Goal: Information Seeking & Learning: Find specific fact

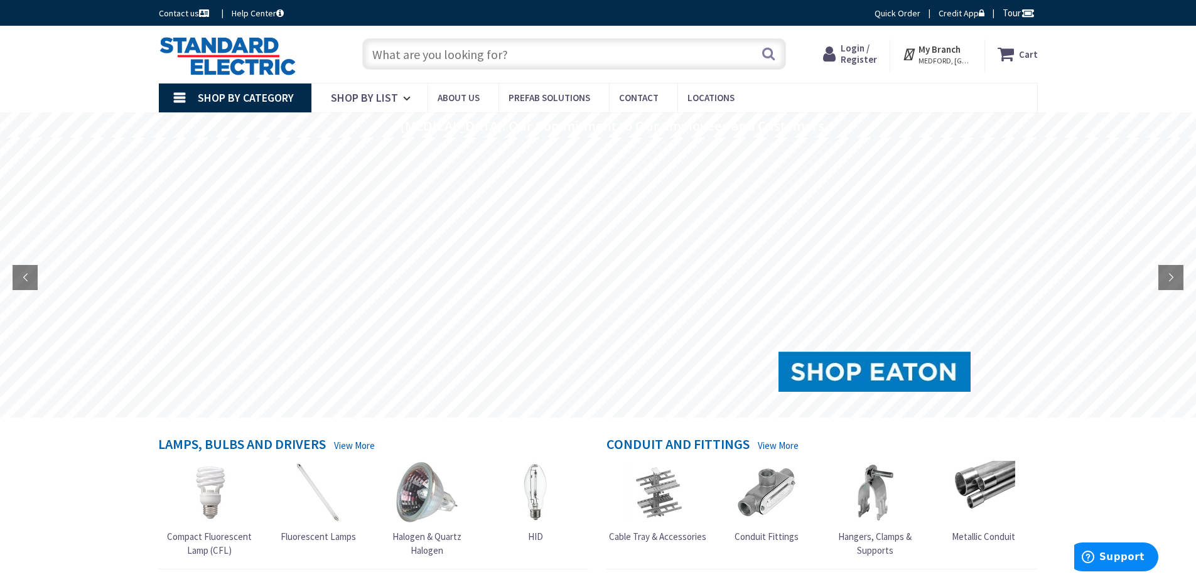
click at [869, 51] on span "Login / Register" at bounding box center [859, 53] width 36 height 23
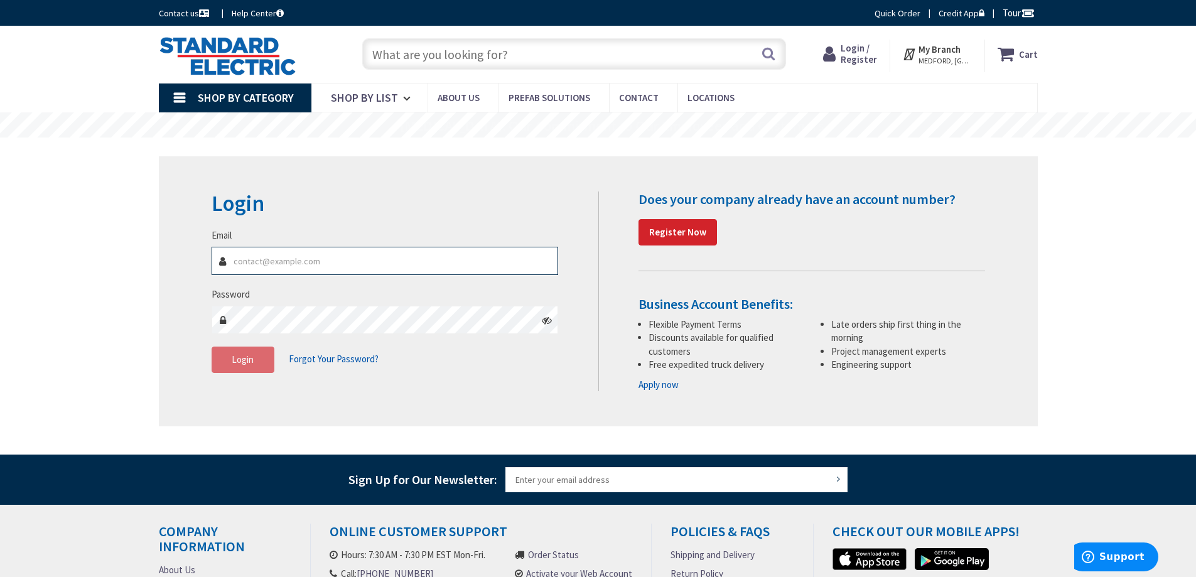
click at [291, 265] on input "Email" at bounding box center [385, 261] width 347 height 28
type input "s"
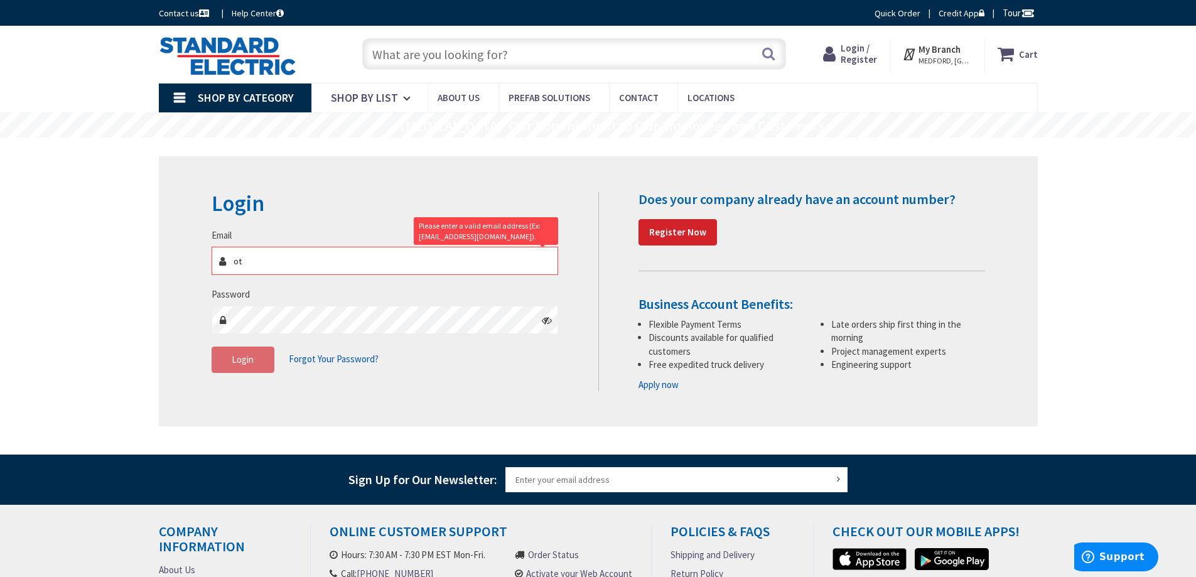
type input "o"
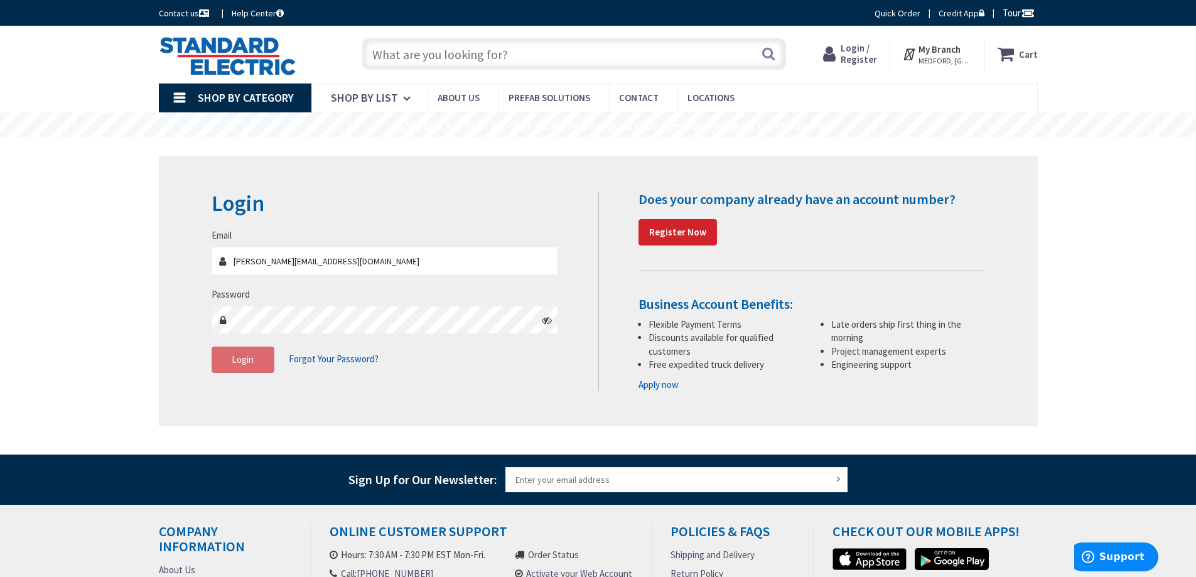
type input "scott.d@lowellcentralelectric.com"
click at [238, 357] on span "Login" at bounding box center [243, 360] width 22 height 12
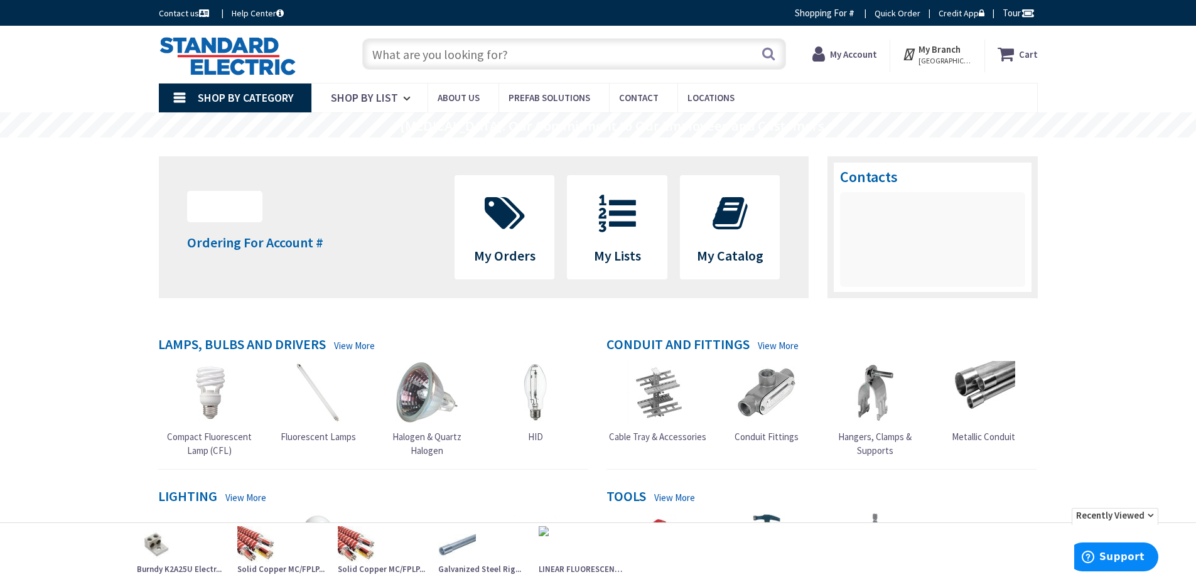
click at [387, 53] on input "text" at bounding box center [574, 53] width 424 height 31
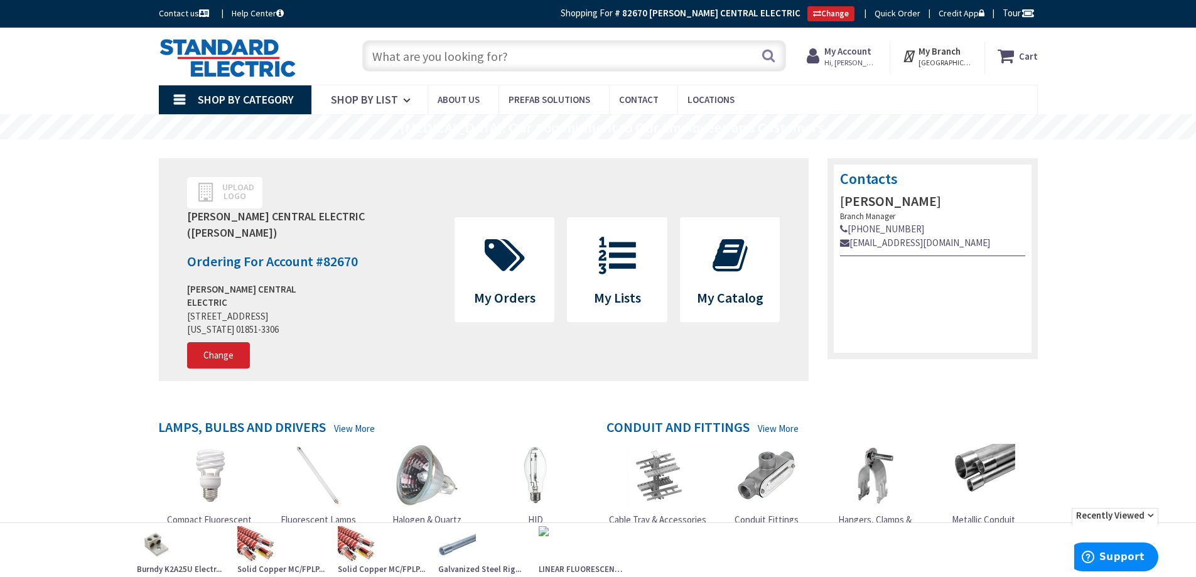
drag, startPoint x: 631, startPoint y: 2, endPoint x: 1098, endPoint y: 70, distance: 472.2
click at [1098, 71] on div "Skip to Content Toggle Nav Search Cart My Cart Close" at bounding box center [598, 56] width 1196 height 57
drag, startPoint x: 988, startPoint y: 3, endPoint x: 1077, endPoint y: 237, distance: 251.0
click at [394, 55] on input "text" at bounding box center [574, 55] width 424 height 31
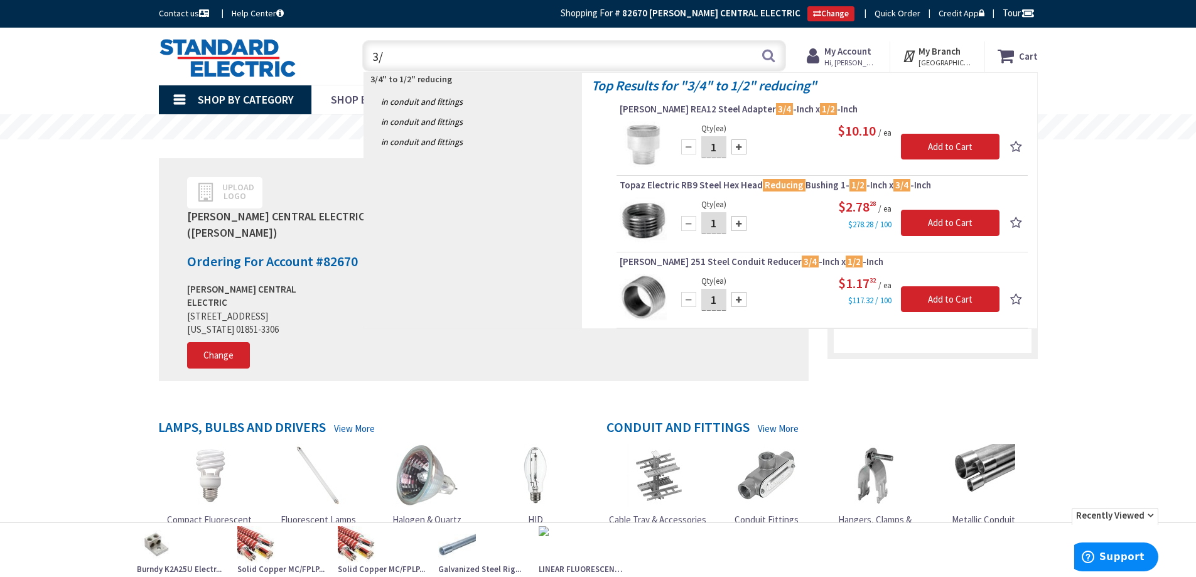
type input "3"
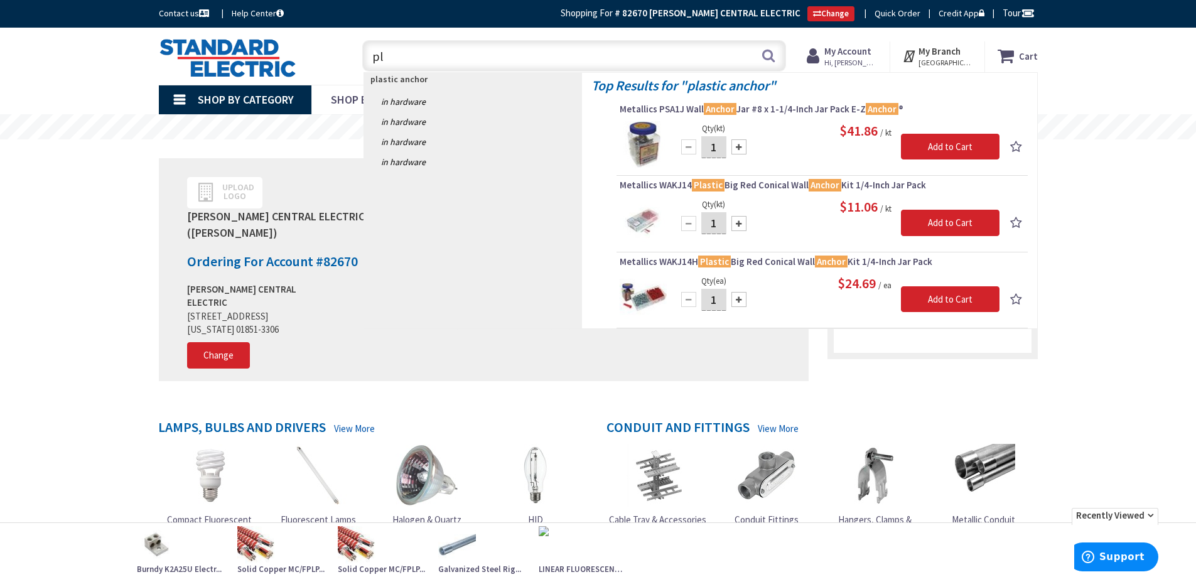
type input "p"
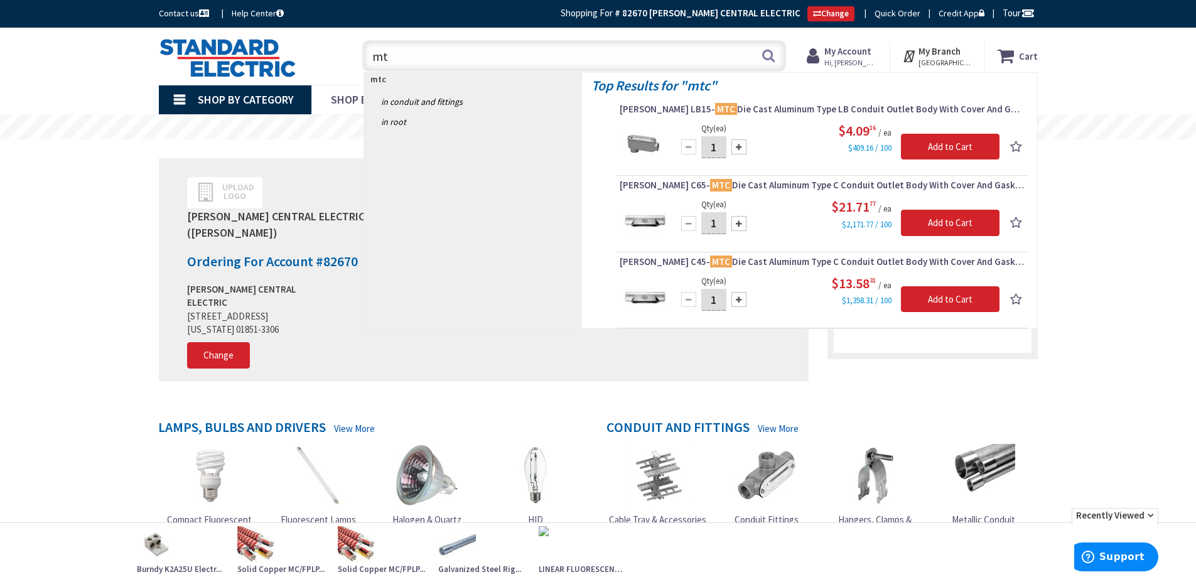
type input "m"
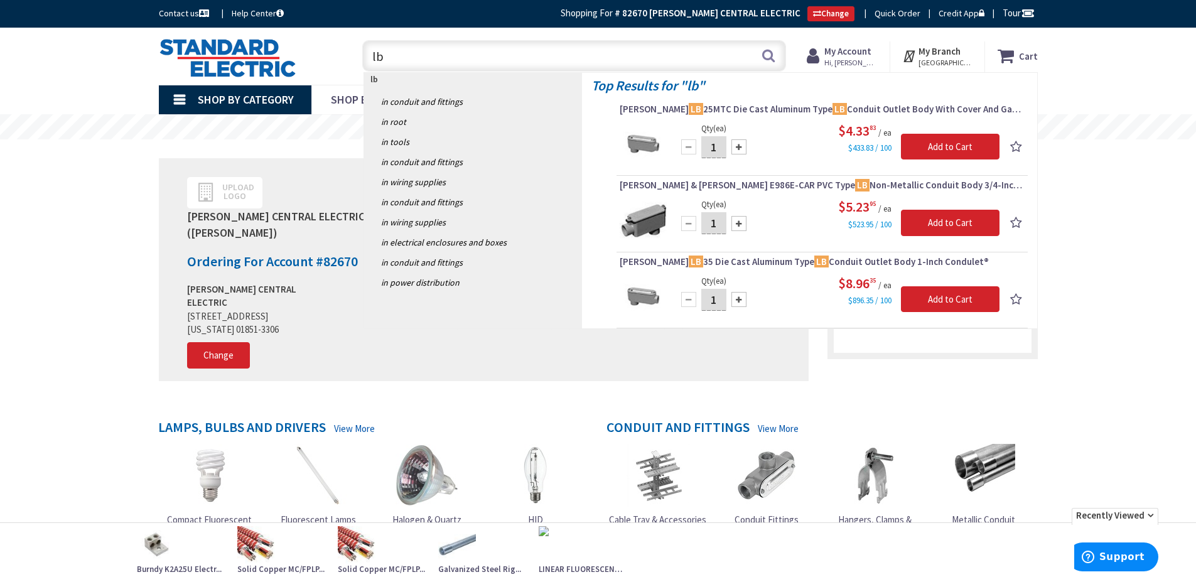
type input "l"
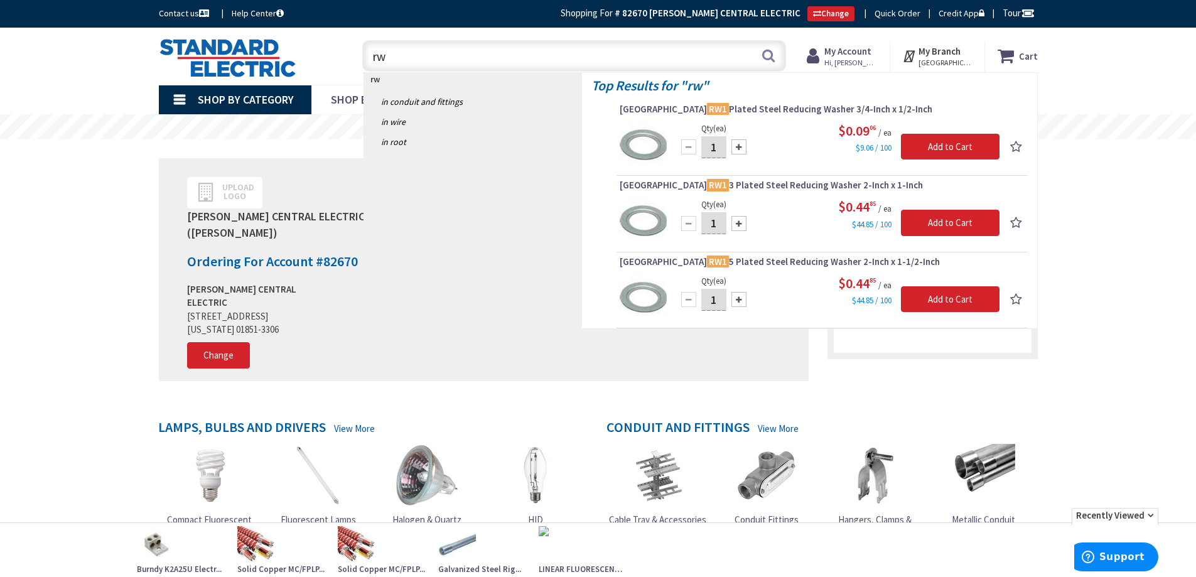
type input "r"
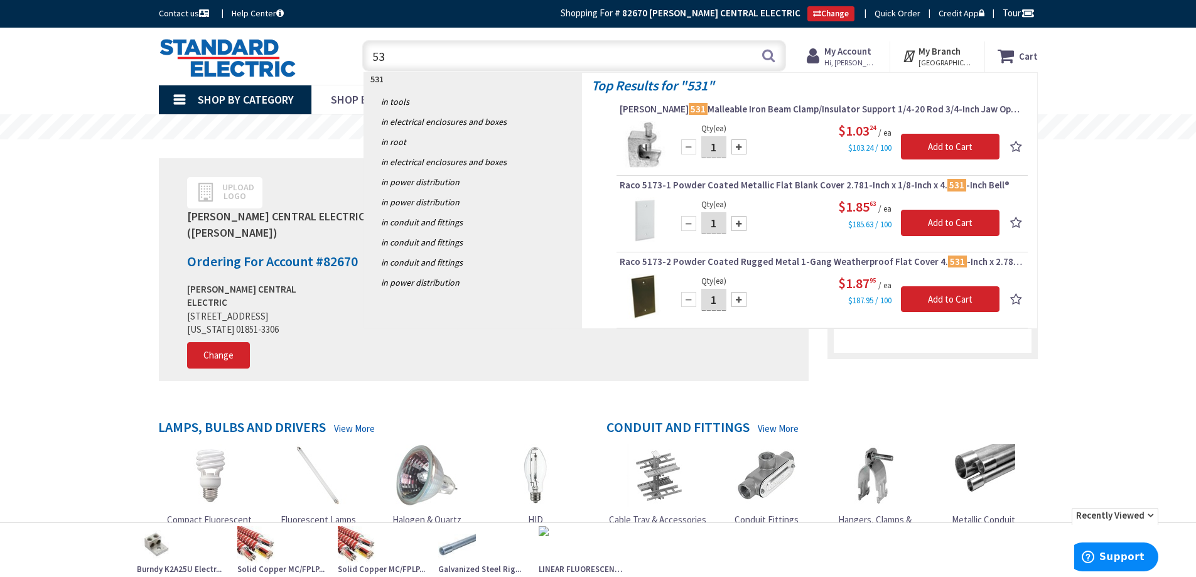
type input "5"
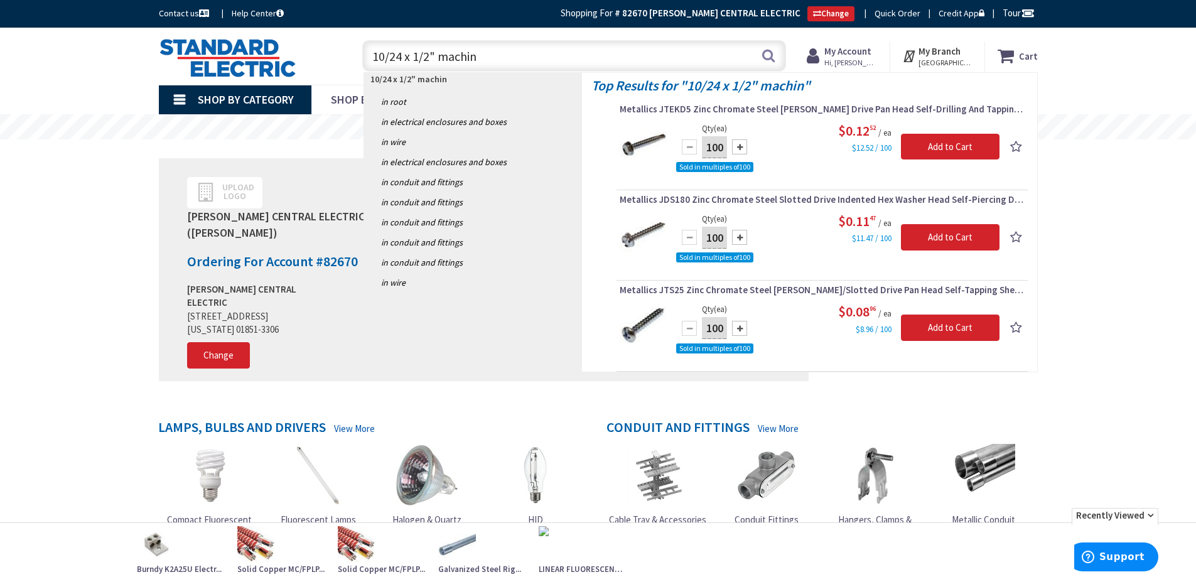
type input "10/24 x 1/2" machine"
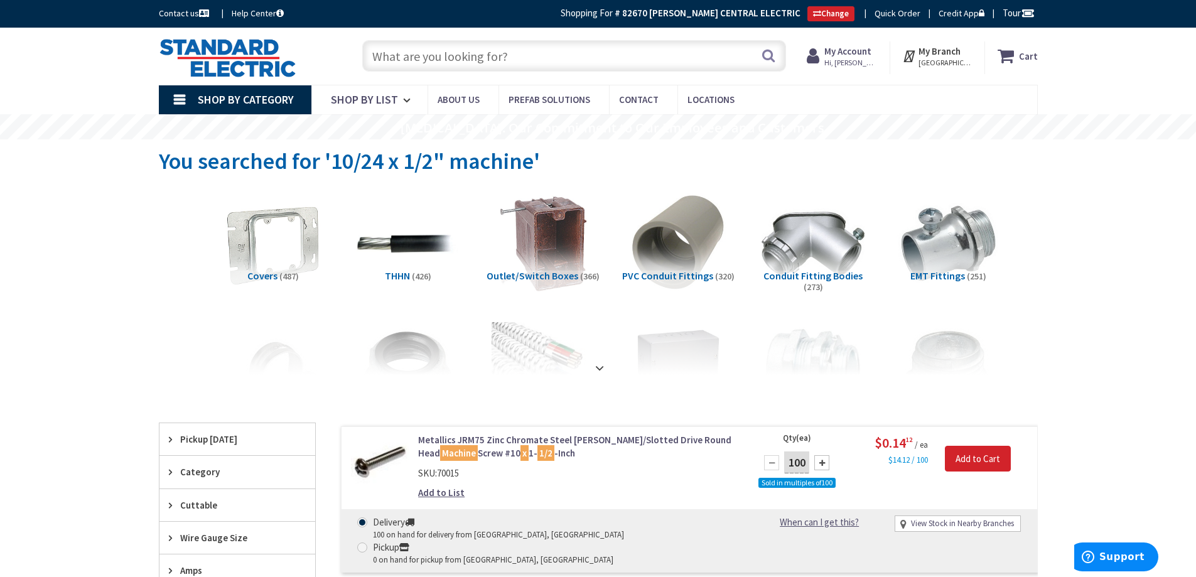
click at [404, 56] on input "text" at bounding box center [574, 55] width 424 height 31
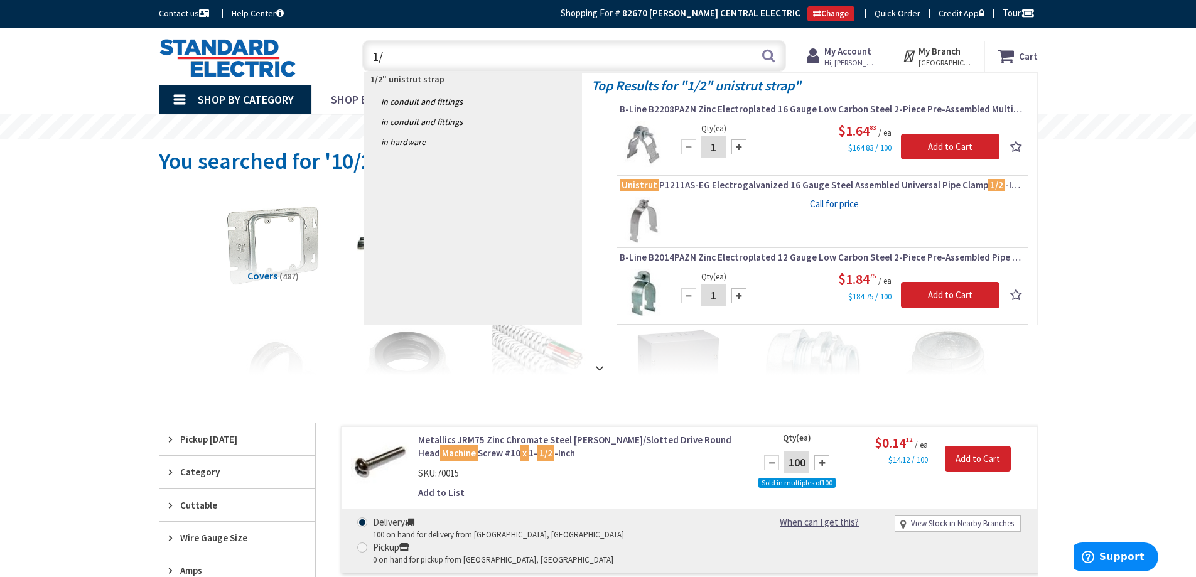
type input "1"
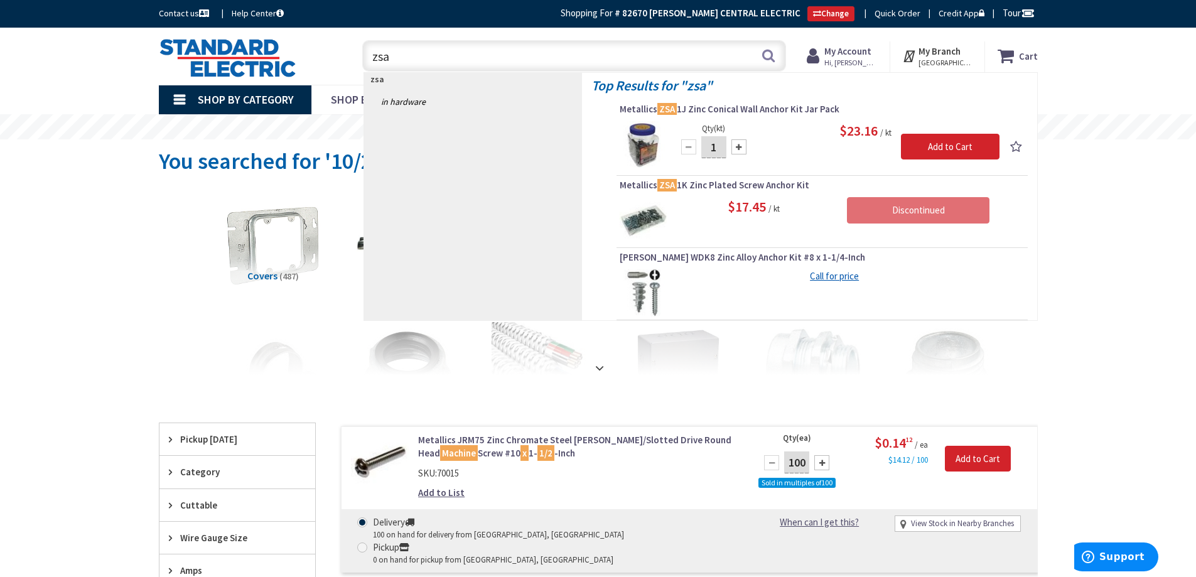
type input "zsa"
